Goal: Task Accomplishment & Management: Use online tool/utility

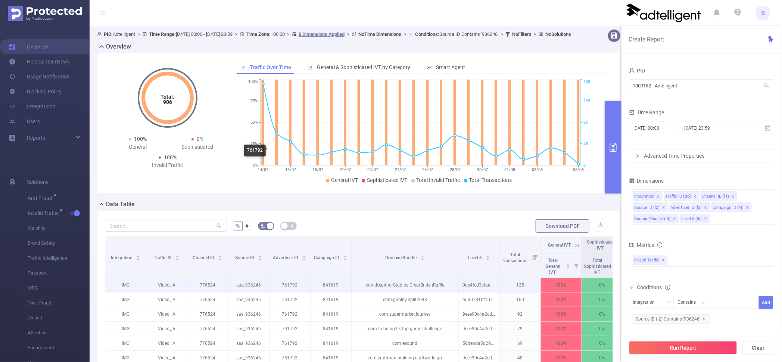
scroll to position [140, 0]
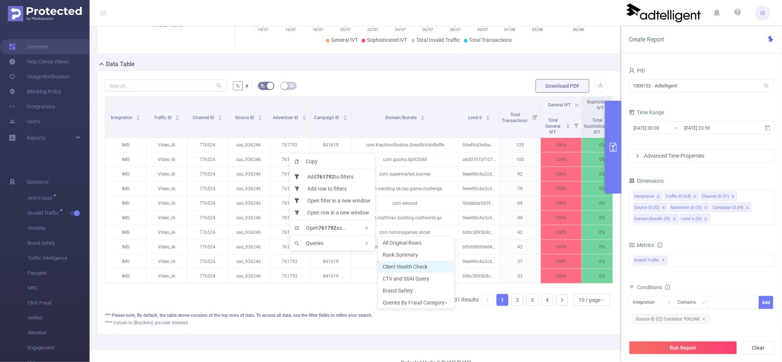
click at [420, 267] on span "Client Health Check" at bounding box center [405, 266] width 45 height 6
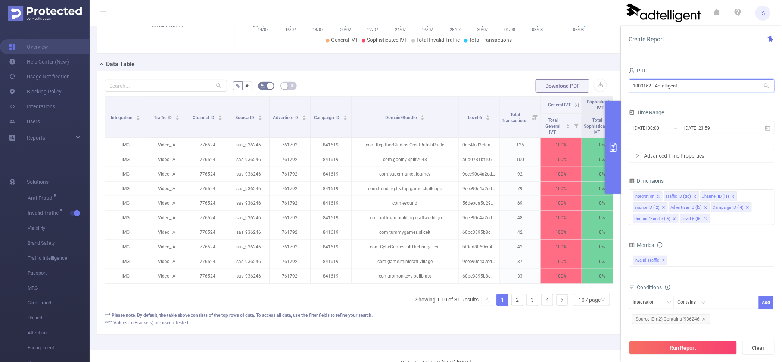
drag, startPoint x: 696, startPoint y: 85, endPoint x: 557, endPoint y: 69, distance: 139.8
click at [557, 69] on section "PID: Adtelligent > Time Range: [DATE] 00:00 - [DATE] 23:59 > Time Zone: +00:00 …" at bounding box center [436, 117] width 692 height 463
click at [677, 82] on input "tik" at bounding box center [702, 85] width 146 height 13
click at [656, 91] on input "tik" at bounding box center [702, 85] width 146 height 13
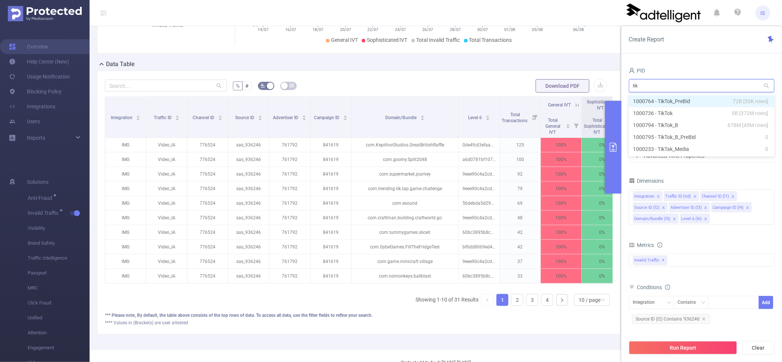
drag, startPoint x: 668, startPoint y: 86, endPoint x: 593, endPoint y: 84, distance: 74.3
click at [593, 84] on section "PID: Adtelligent > Time Range: [DATE] 00:00 - [DATE] 23:59 > Time Zone: +00:00 …" at bounding box center [436, 117] width 692 height 463
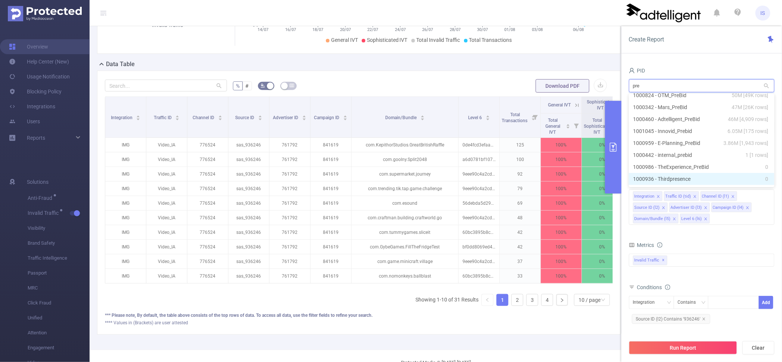
scroll to position [50, 0]
type input "pre"
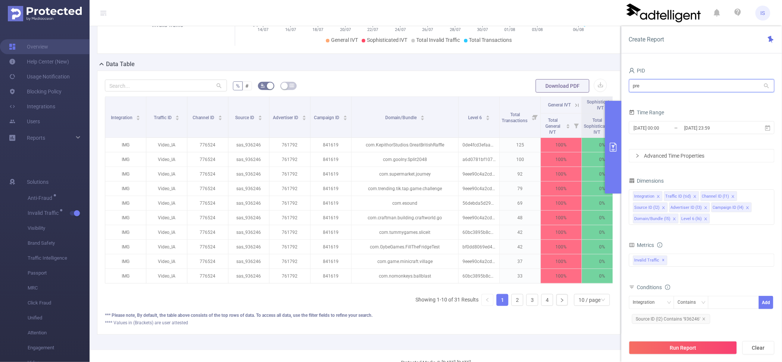
scroll to position [0, 0]
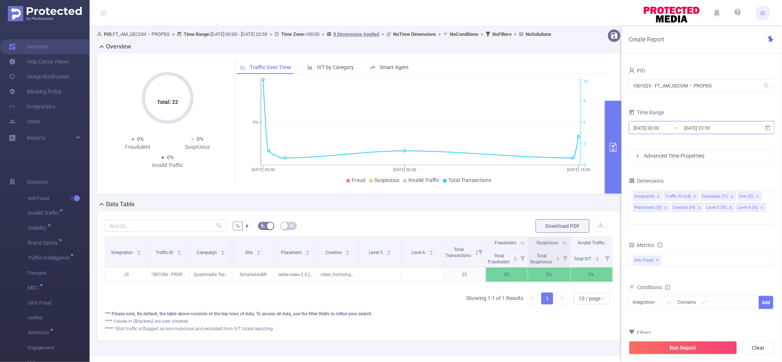
click at [673, 127] on input "2025-08-03 00:00" at bounding box center [663, 128] width 60 height 10
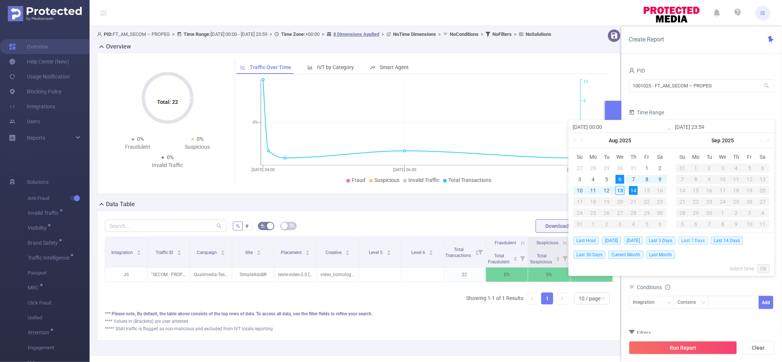
click at [694, 239] on span "Last 7 Days" at bounding box center [693, 240] width 29 height 8
type input "2025-08-06 00:00"
type input "[DATE] 23:59"
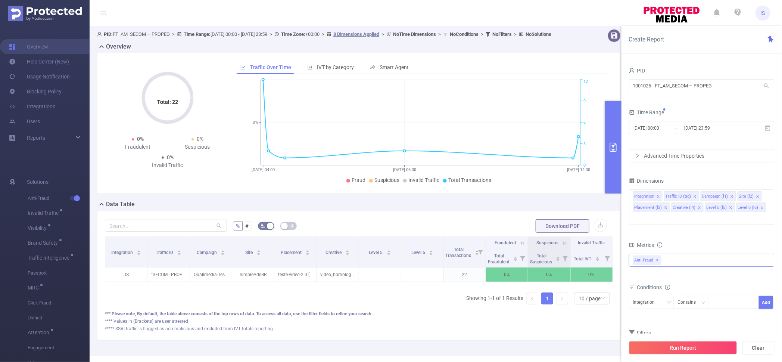
click at [670, 253] on div "Anti-Fraud ✕" at bounding box center [702, 259] width 146 height 13
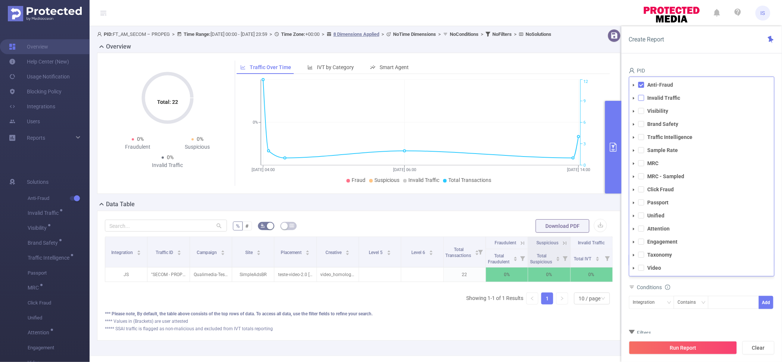
click at [639, 95] on span at bounding box center [641, 98] width 6 height 6
click at [638, 82] on span at bounding box center [641, 85] width 6 height 6
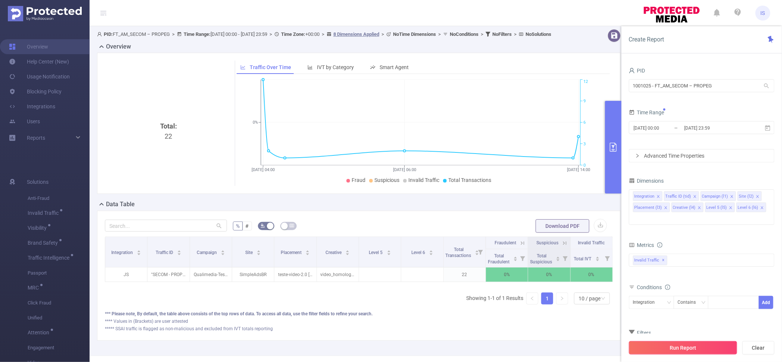
click at [691, 351] on button "Run Report" at bounding box center [683, 347] width 108 height 13
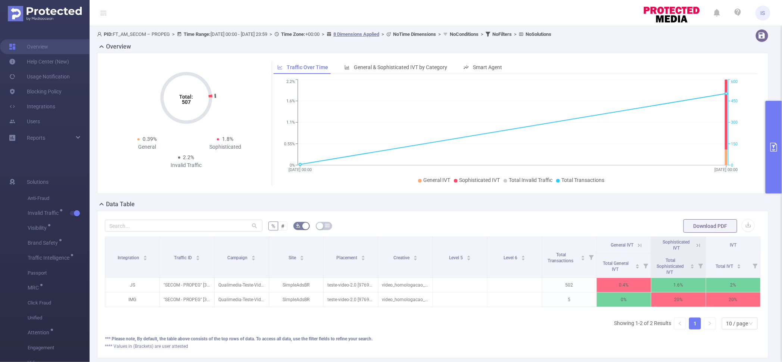
click at [773, 124] on button "primary" at bounding box center [773, 147] width 16 height 93
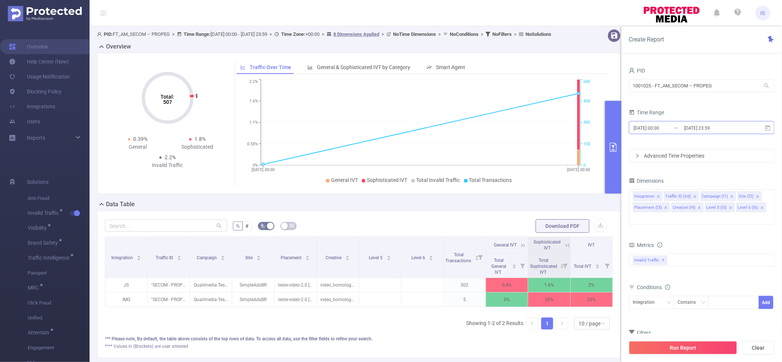
click at [678, 130] on input "2025-08-06 00:00" at bounding box center [663, 128] width 60 height 10
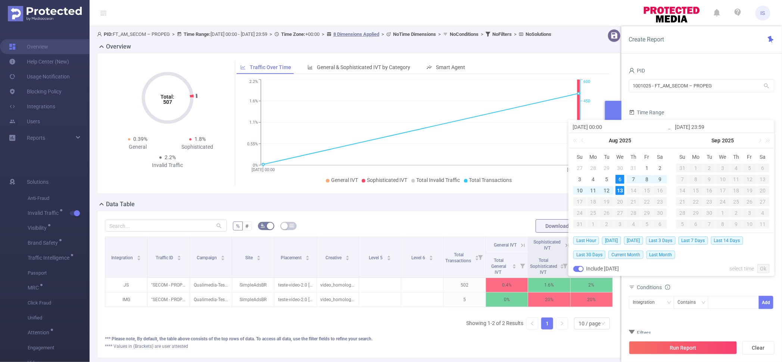
click at [678, 130] on input "[DATE] 23:59" at bounding box center [722, 126] width 95 height 9
click at [633, 177] on div "7" at bounding box center [633, 179] width 9 height 9
type input "2025-08-07 00:00"
type input "2025-08-07 23:59"
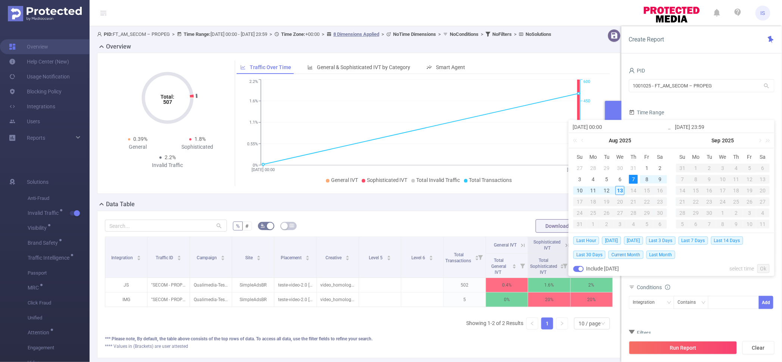
type input "2025-08-07 00:00"
type input "2025-08-07 23:59"
click at [760, 270] on link "Ok" at bounding box center [763, 268] width 12 height 9
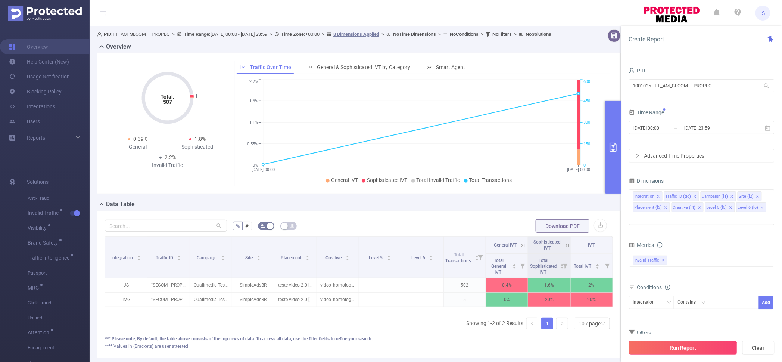
click at [690, 346] on button "Run Report" at bounding box center [683, 347] width 108 height 13
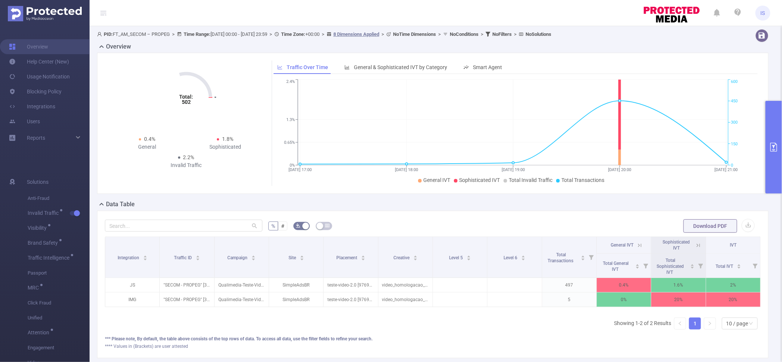
click at [695, 246] on icon at bounding box center [698, 245] width 7 height 7
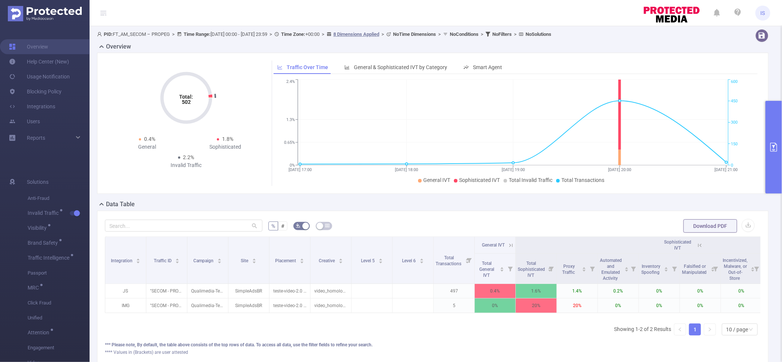
click at [703, 244] on icon at bounding box center [699, 245] width 7 height 7
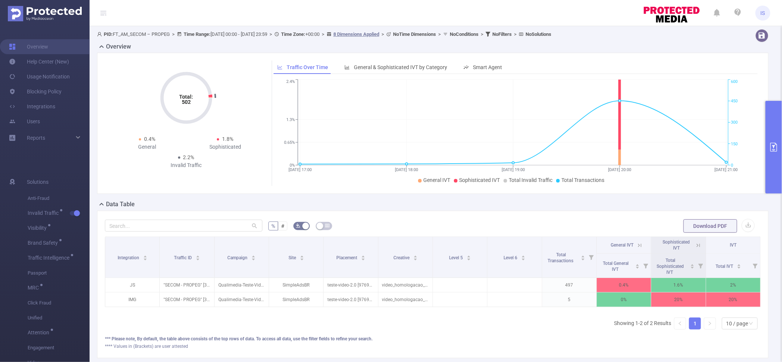
click at [771, 119] on button "primary" at bounding box center [773, 147] width 16 height 93
